Goal: Browse casually: Explore the website without a specific task or goal

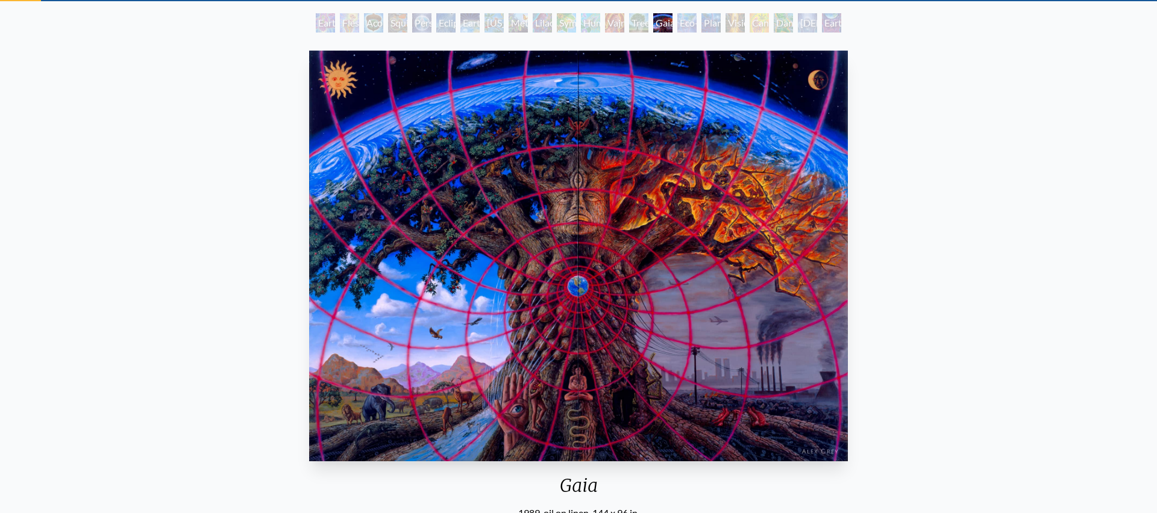
scroll to position [67, 0]
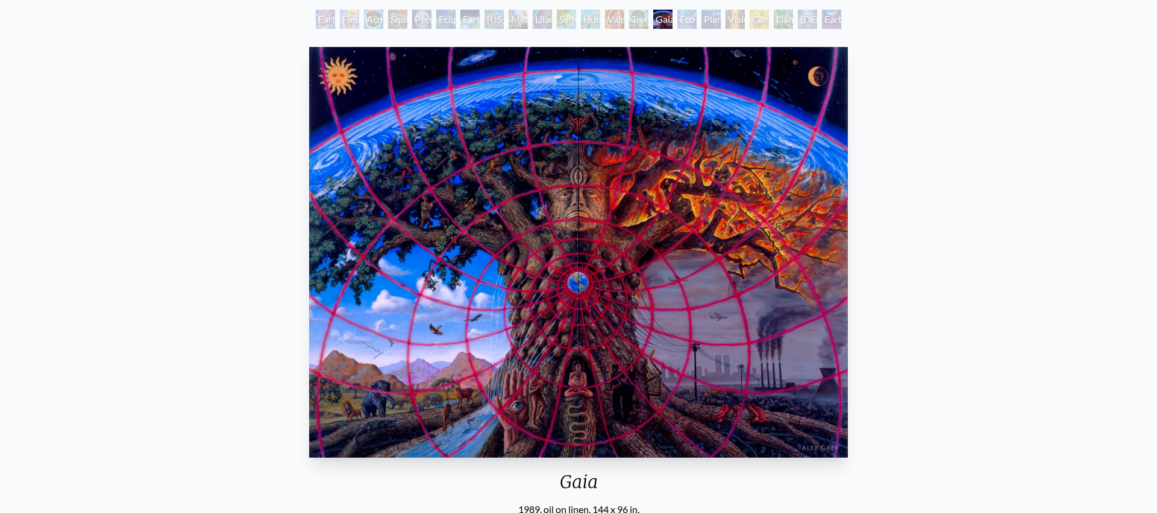
click at [680, 244] on img "15 / 22" at bounding box center [578, 252] width 539 height 411
click at [680, 244] on img "15 / 22" at bounding box center [577, 252] width 539 height 411
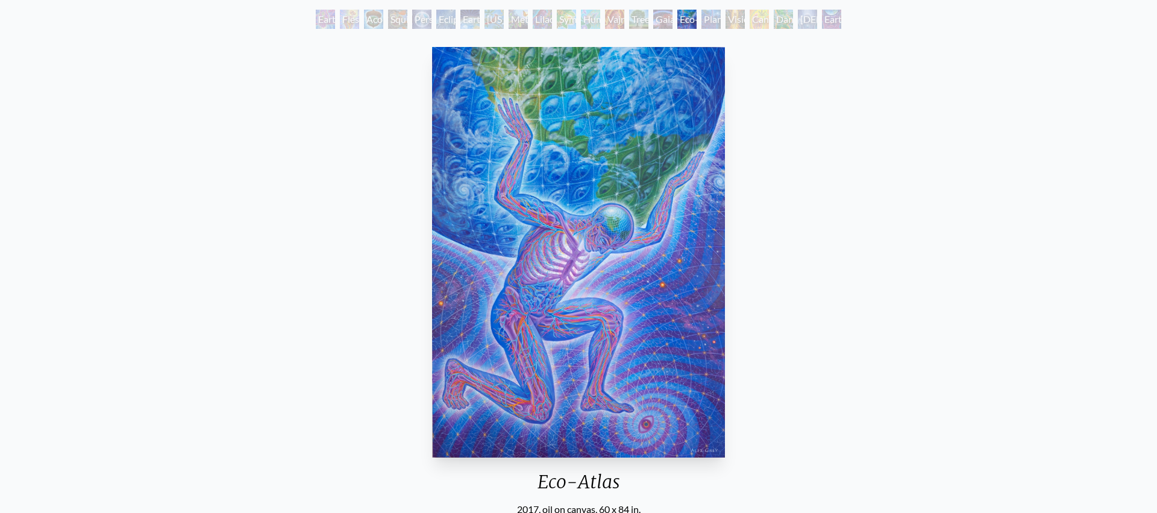
click at [626, 128] on img "16 / 22" at bounding box center [578, 252] width 293 height 411
click at [703, 142] on img "16 / 22" at bounding box center [578, 252] width 293 height 411
click at [701, 15] on div "Planetary Prayers" at bounding box center [710, 19] width 19 height 19
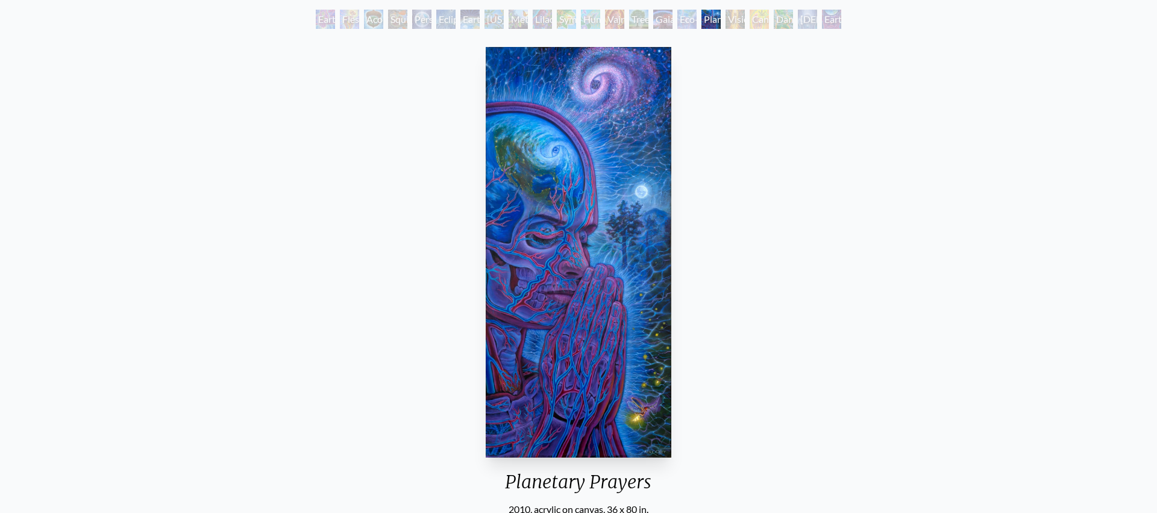
click at [718, 22] on div "Planetary Prayers" at bounding box center [710, 19] width 19 height 19
click at [761, 20] on div "Cannabis Mudra" at bounding box center [758, 19] width 19 height 19
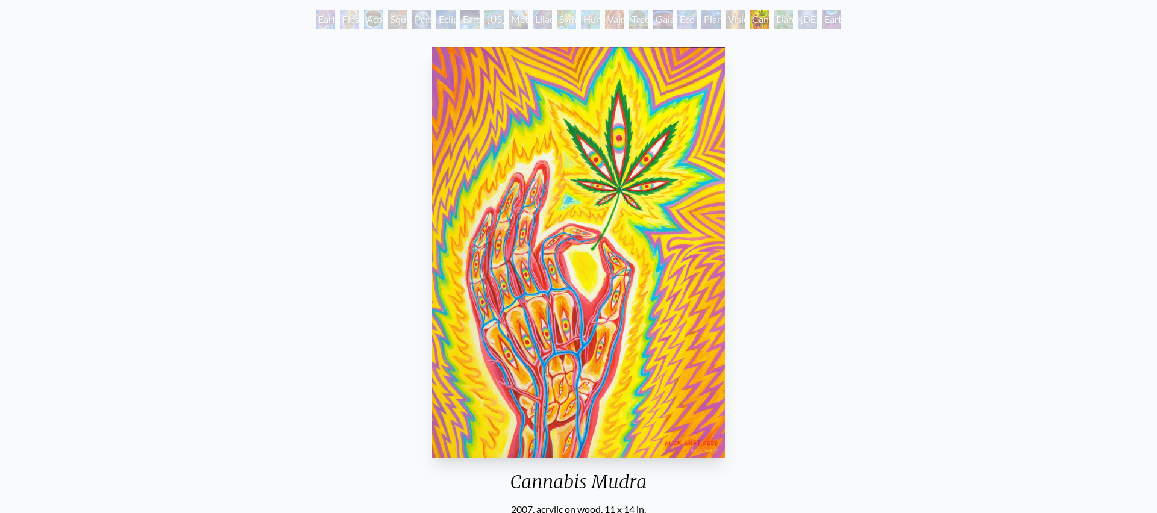
click at [808, 22] on div "[DEMOGRAPHIC_DATA] in the Ocean of Awareness" at bounding box center [807, 19] width 19 height 19
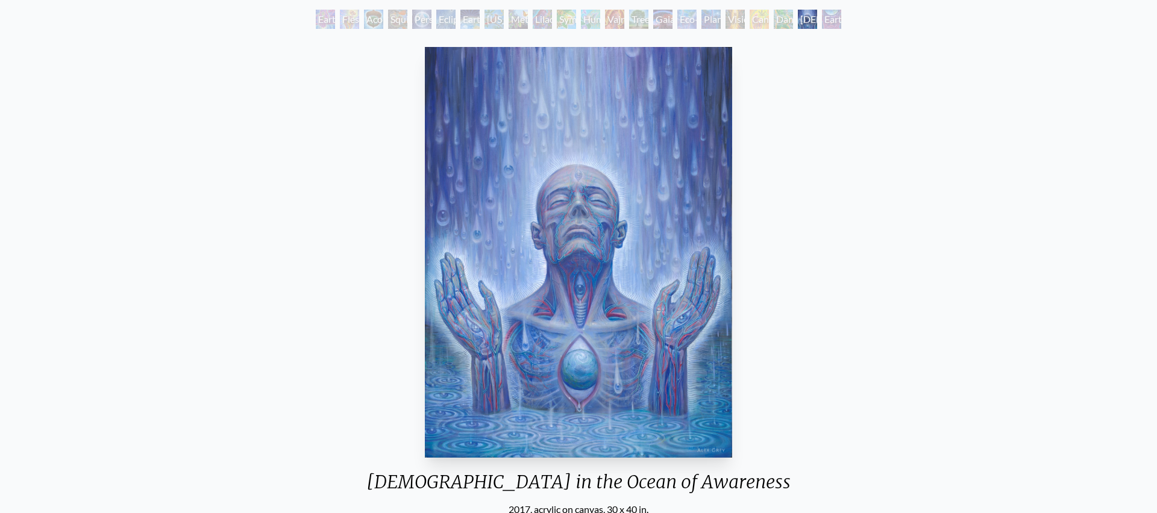
click at [836, 18] on div "Earthmind" at bounding box center [831, 19] width 19 height 19
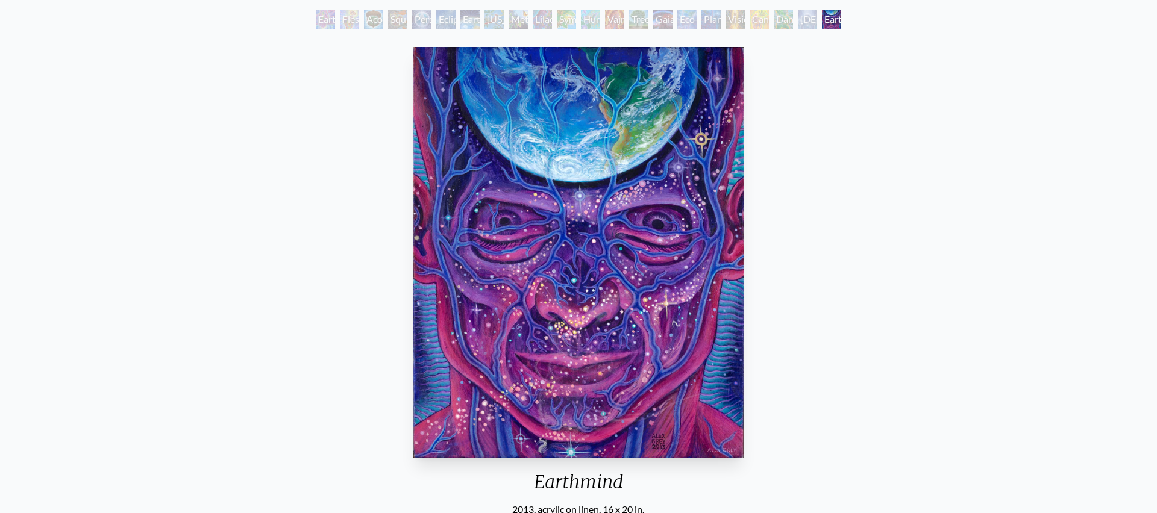
click at [316, 20] on div "Earth Witness" at bounding box center [325, 19] width 19 height 19
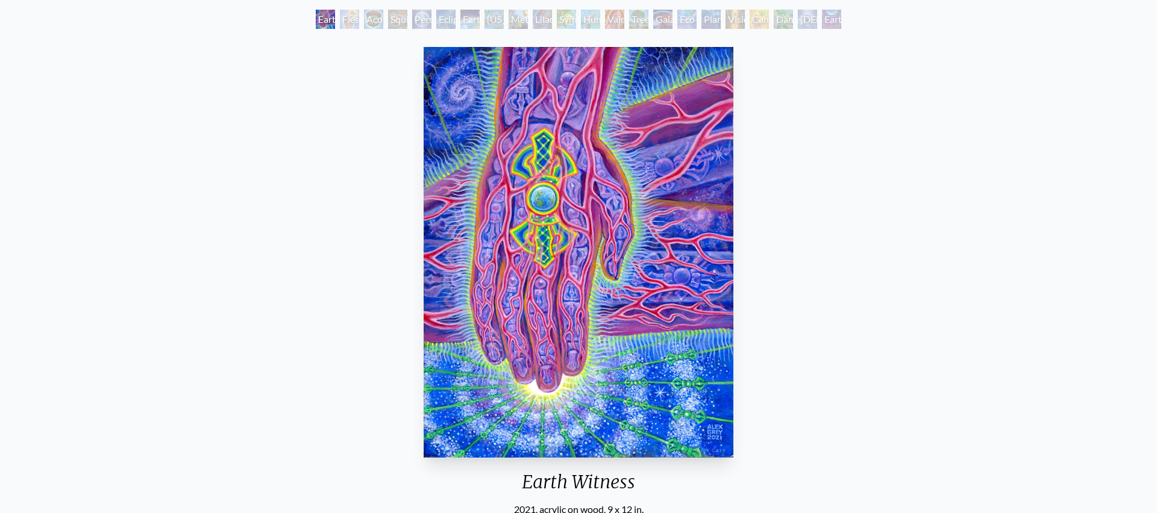
click at [374, 19] on div "Acorn Dream" at bounding box center [373, 19] width 19 height 19
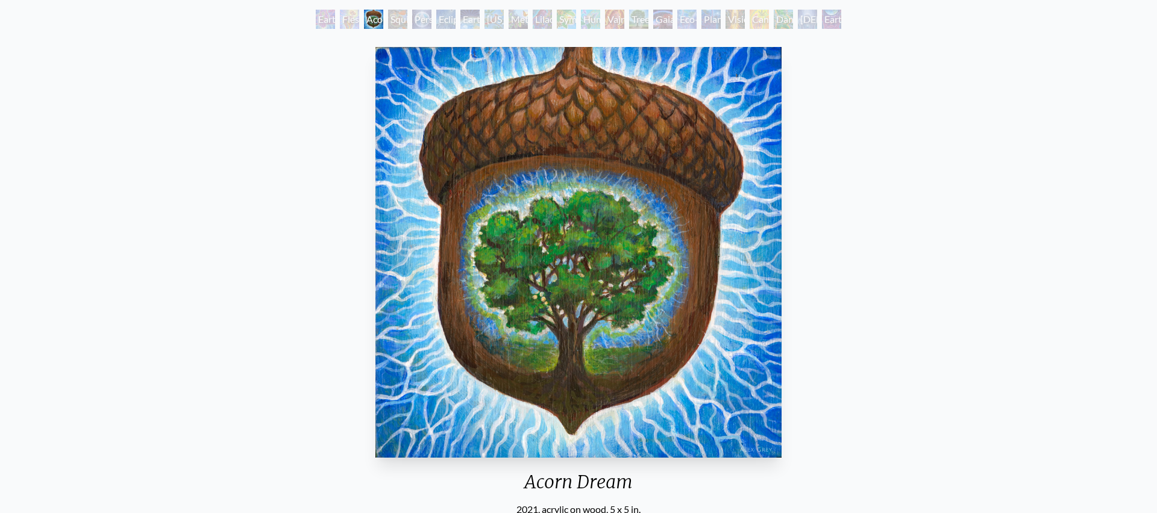
click at [383, 18] on div "Acorn Dream" at bounding box center [373, 19] width 19 height 19
drag, startPoint x: 463, startPoint y: 18, endPoint x: 485, endPoint y: 18, distance: 21.7
click at [463, 18] on div "Earth Energies" at bounding box center [469, 19] width 19 height 19
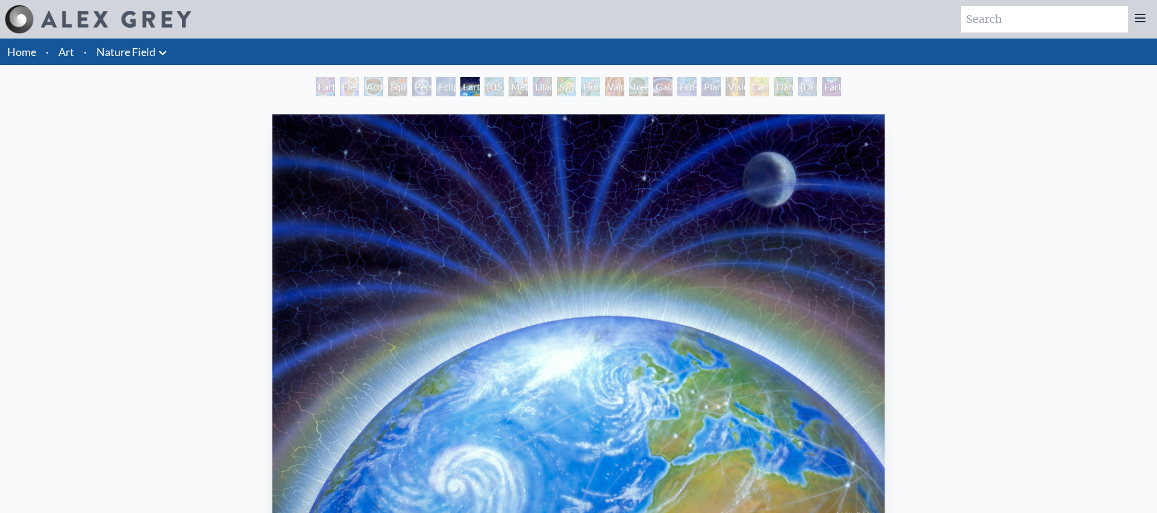
click at [508, 19] on div "Art Writings About" at bounding box center [578, 19] width 1157 height 39
click at [151, 46] on link "Nature Field" at bounding box center [125, 51] width 59 height 17
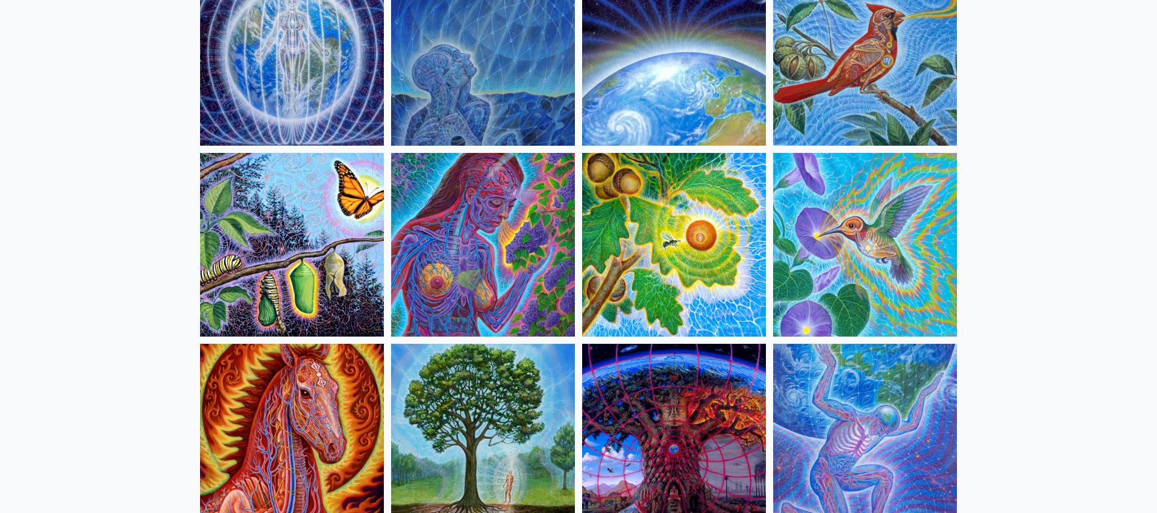
scroll to position [351, 0]
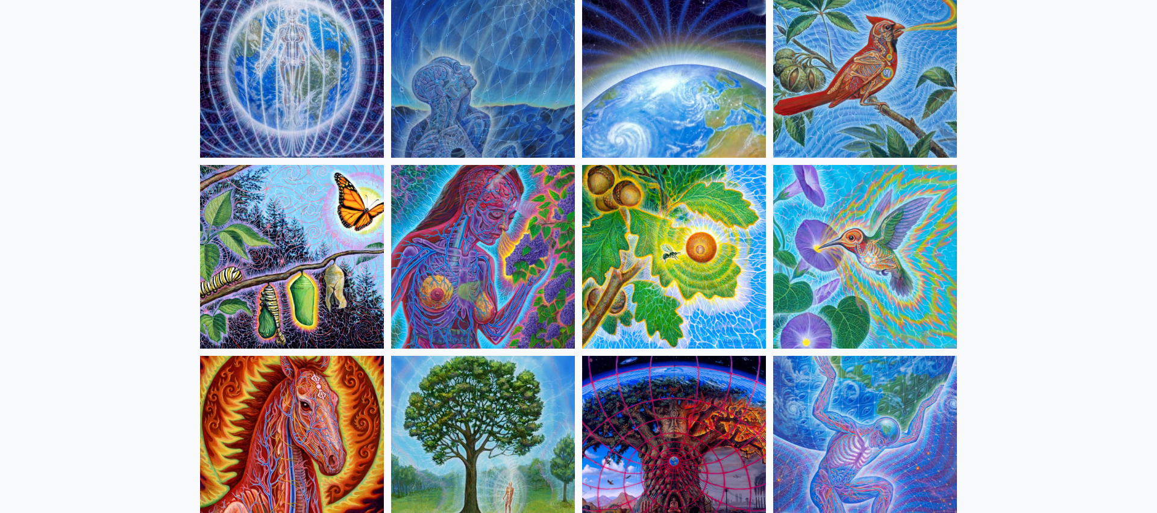
click at [854, 267] on img at bounding box center [865, 257] width 184 height 184
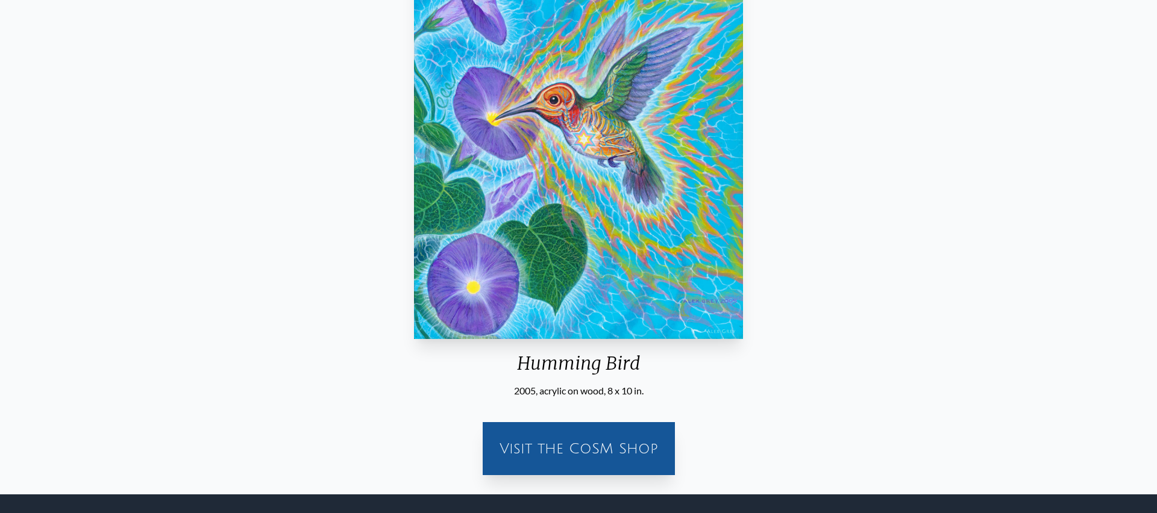
scroll to position [258, 0]
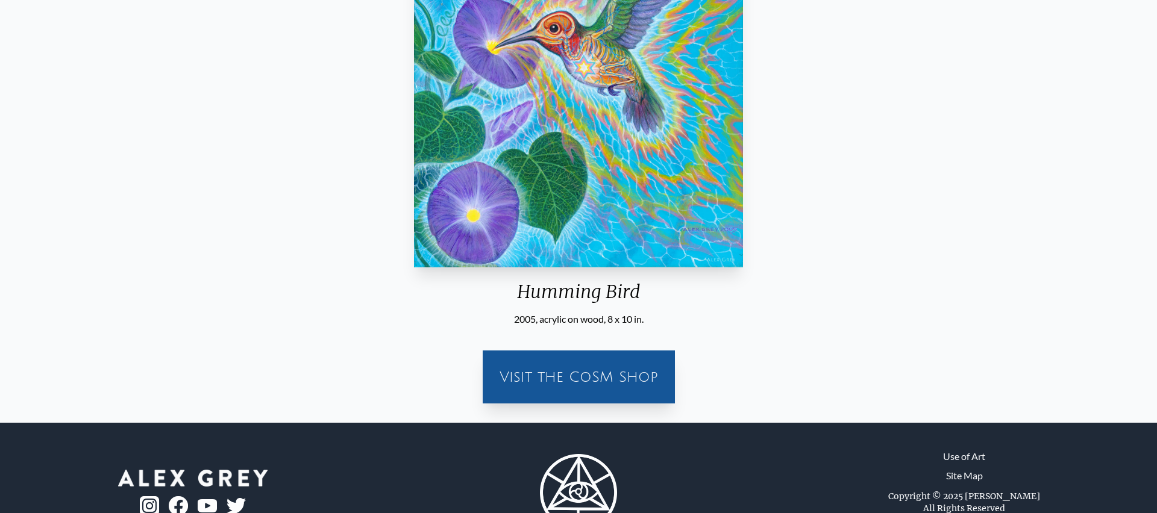
click at [572, 369] on div "Visit the CoSM Shop" at bounding box center [579, 377] width 178 height 39
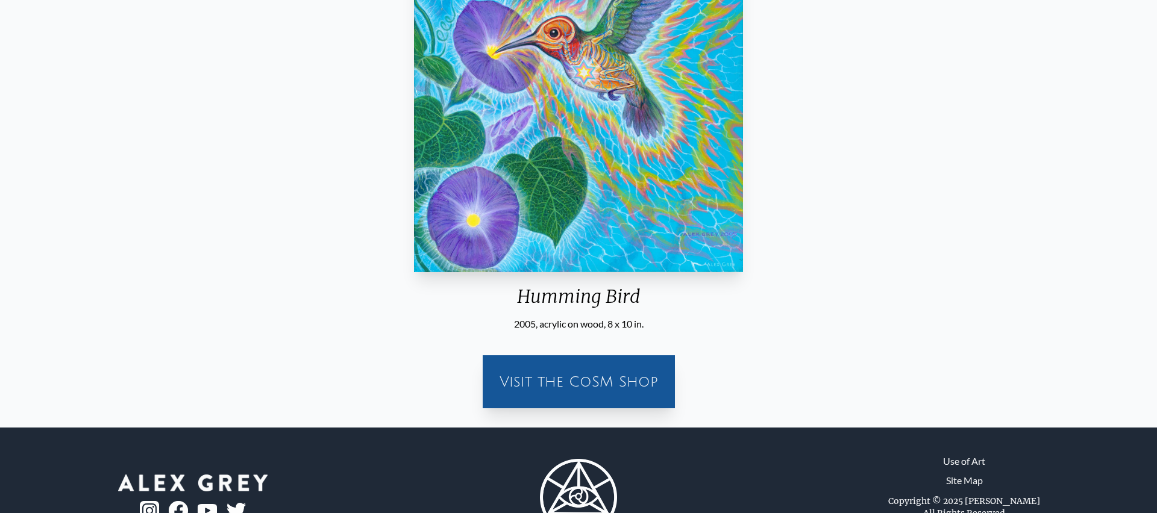
click at [613, 385] on div "Visit the CoSM Shop" at bounding box center [579, 382] width 178 height 39
